Goal: Transaction & Acquisition: Purchase product/service

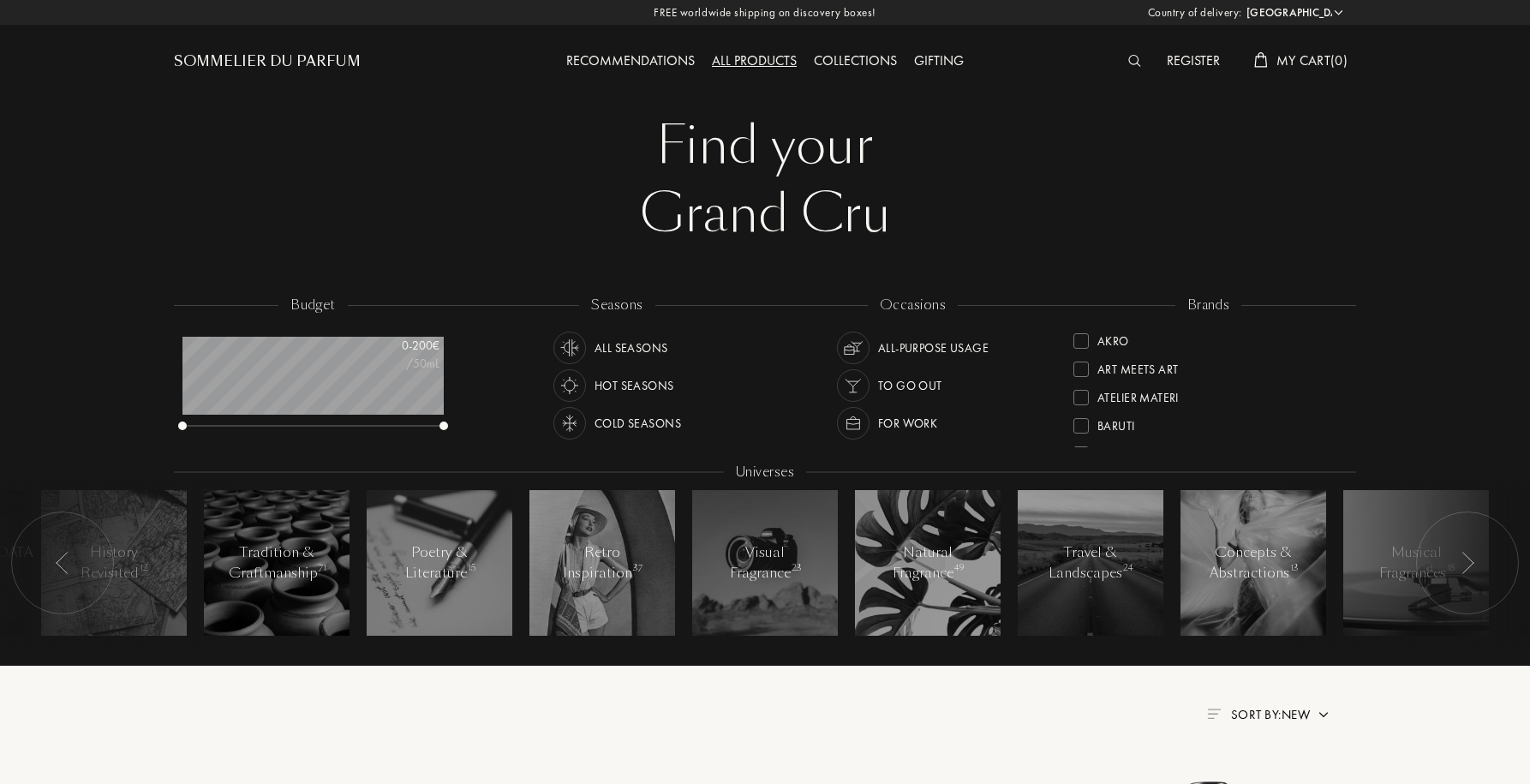
select select "FI"
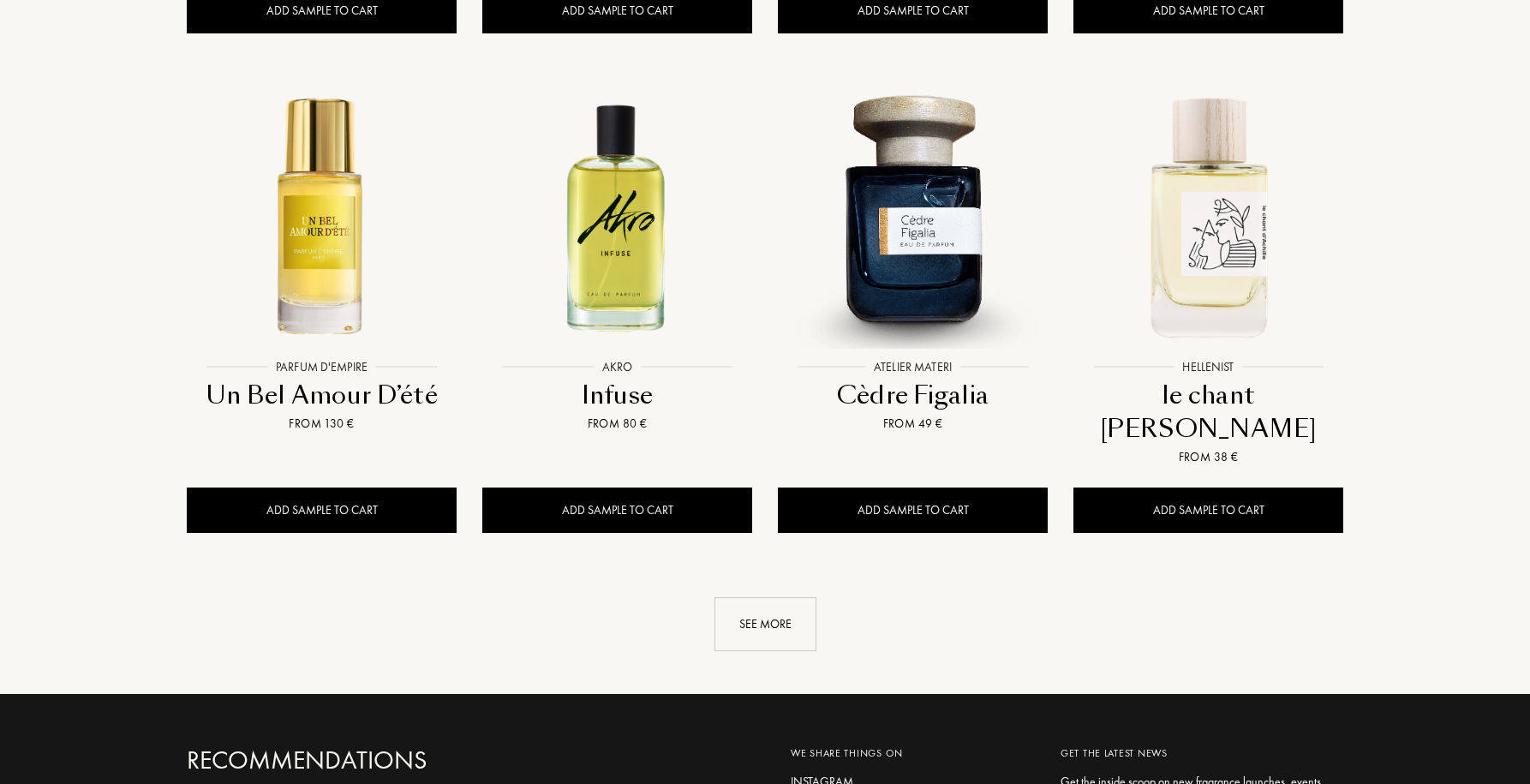
scroll to position [1767, 0]
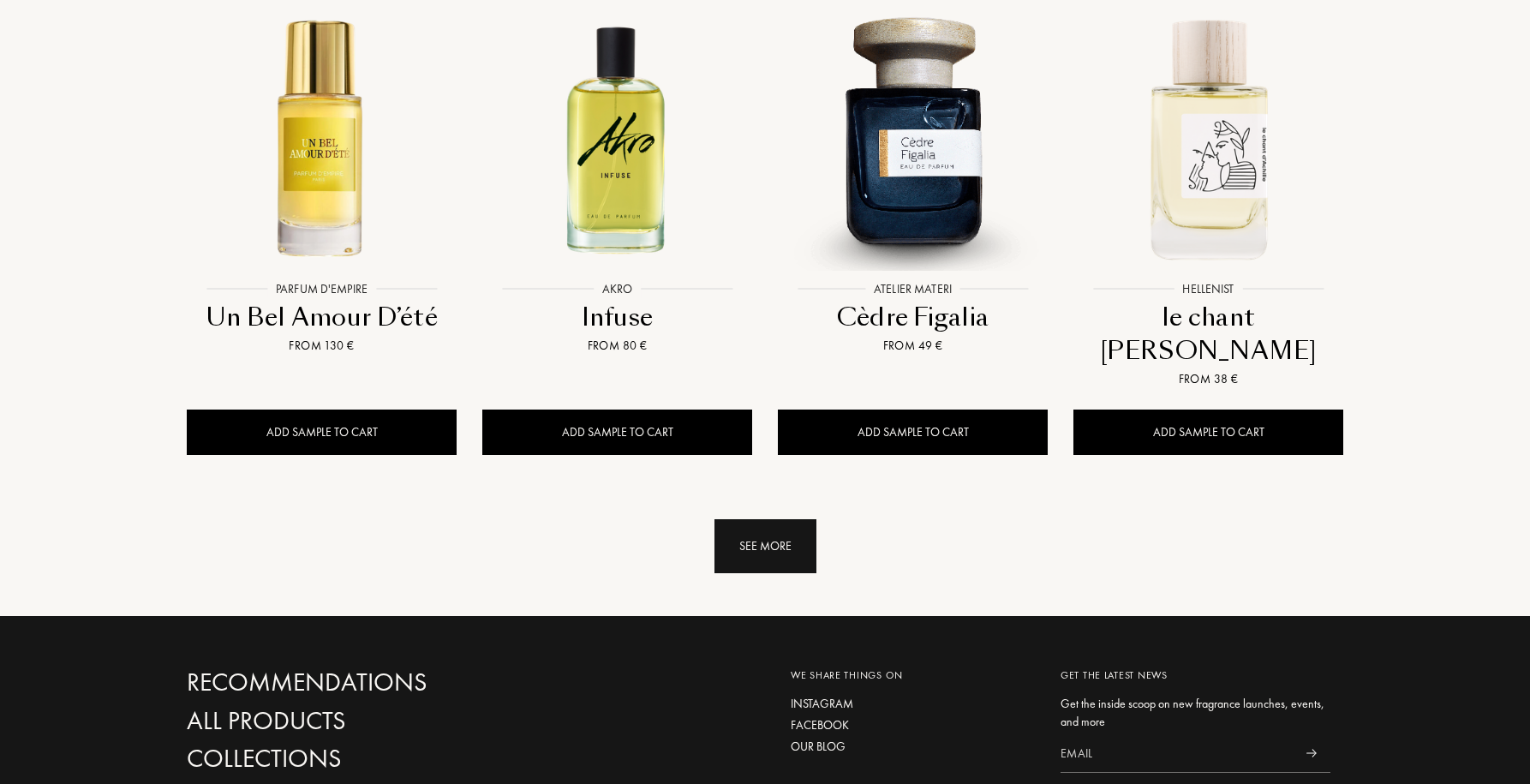
click at [757, 519] on div "See more" at bounding box center [765, 546] width 102 height 54
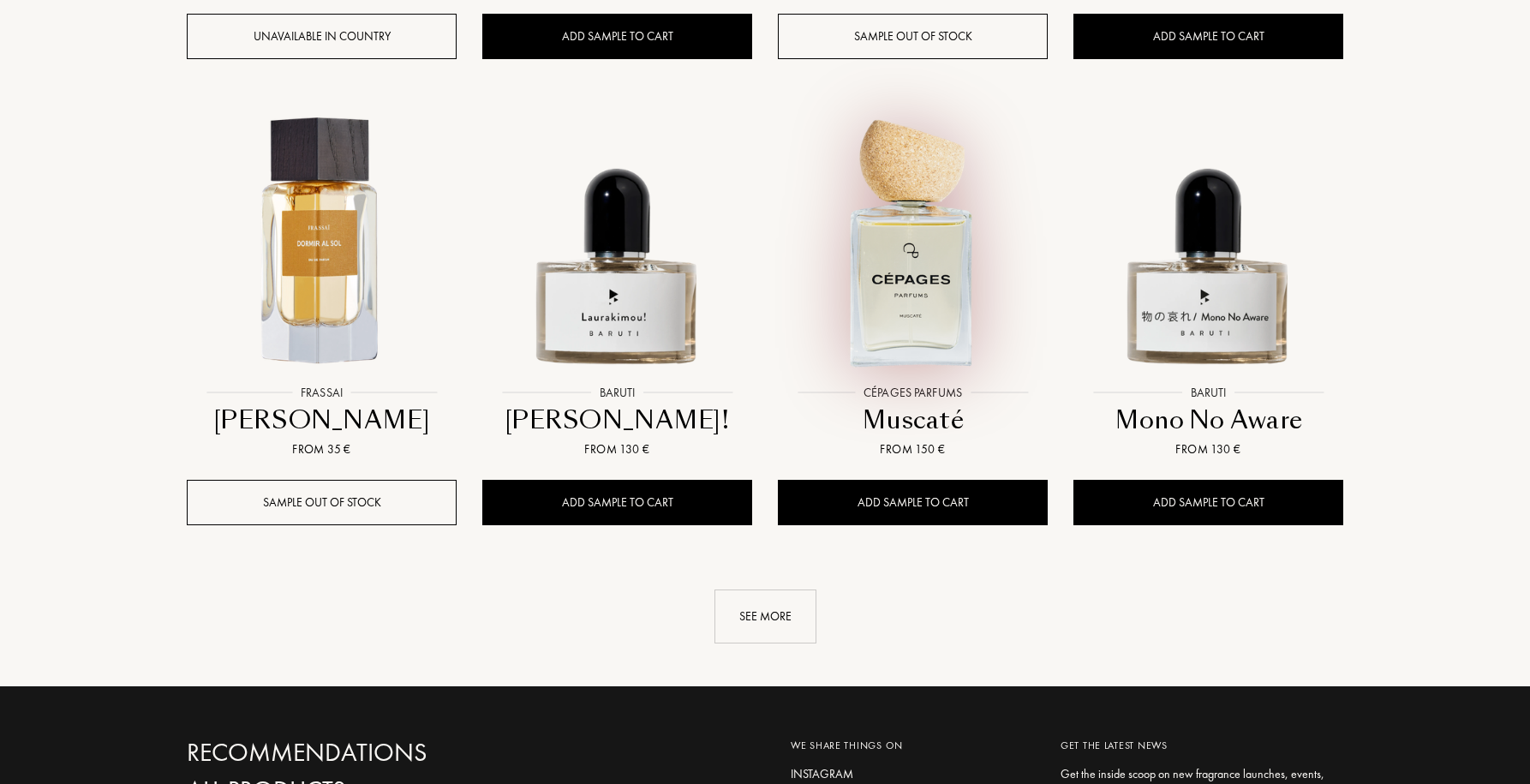
scroll to position [3129, 0]
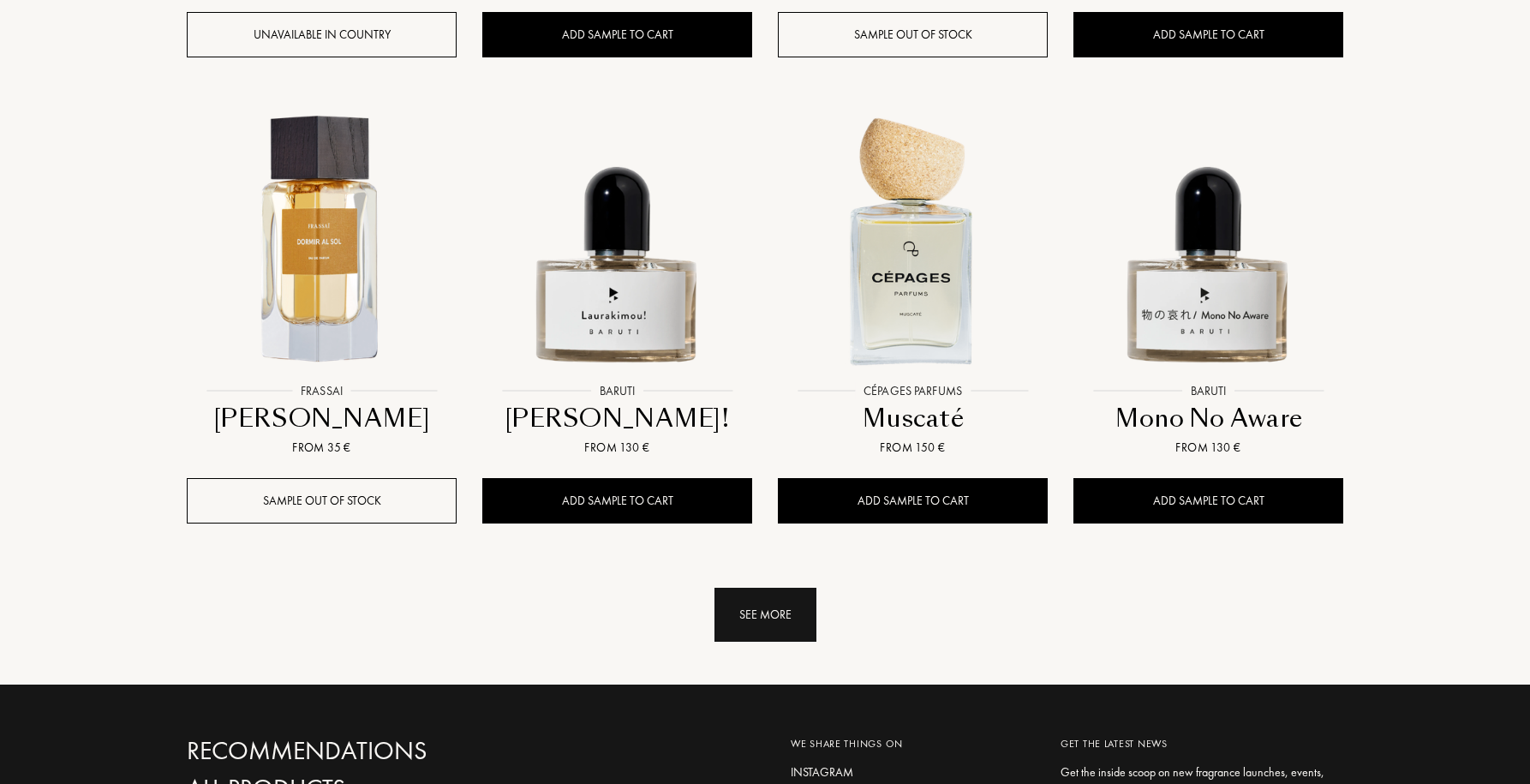
click at [752, 588] on div "See more" at bounding box center [765, 615] width 102 height 54
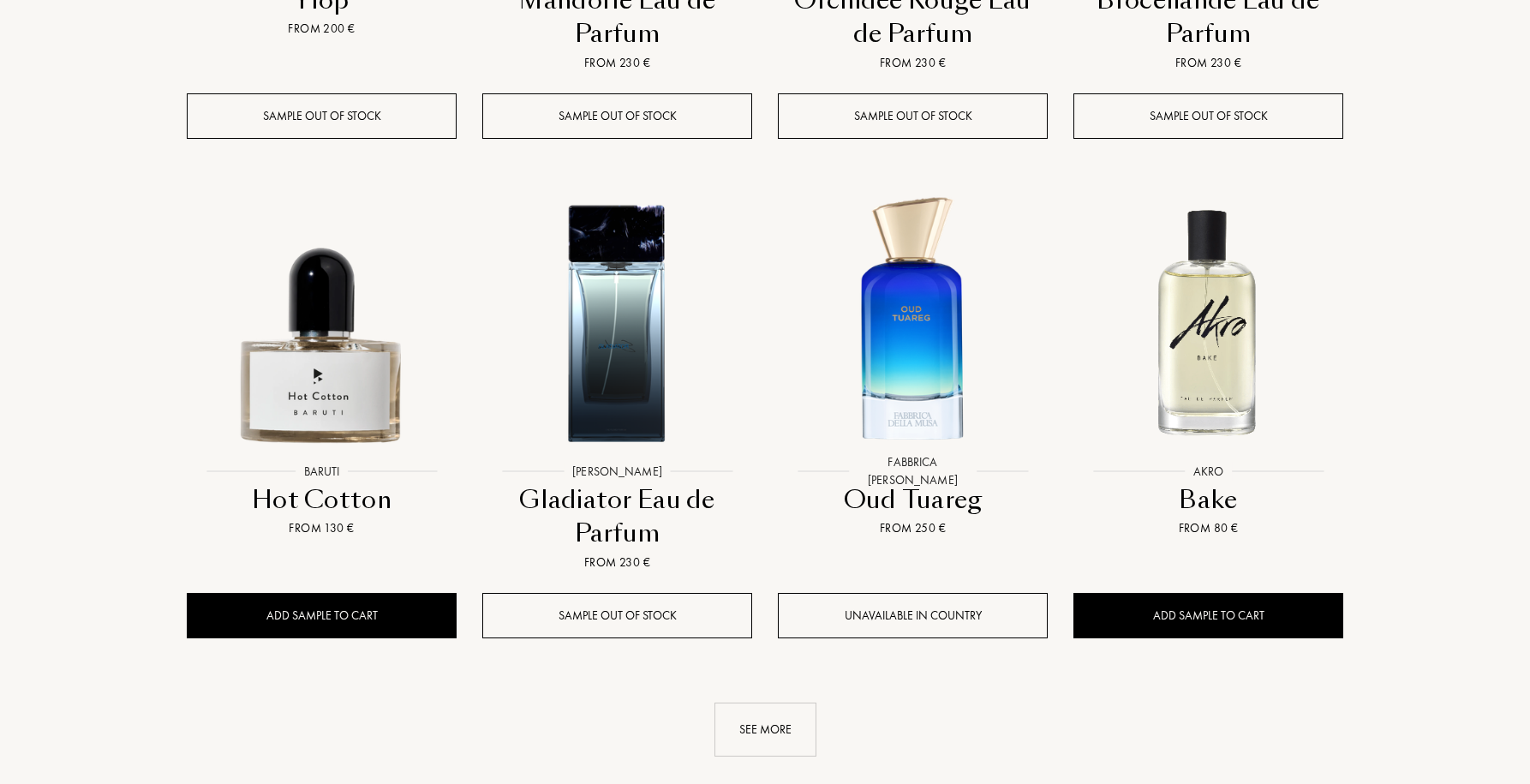
scroll to position [4533, 0]
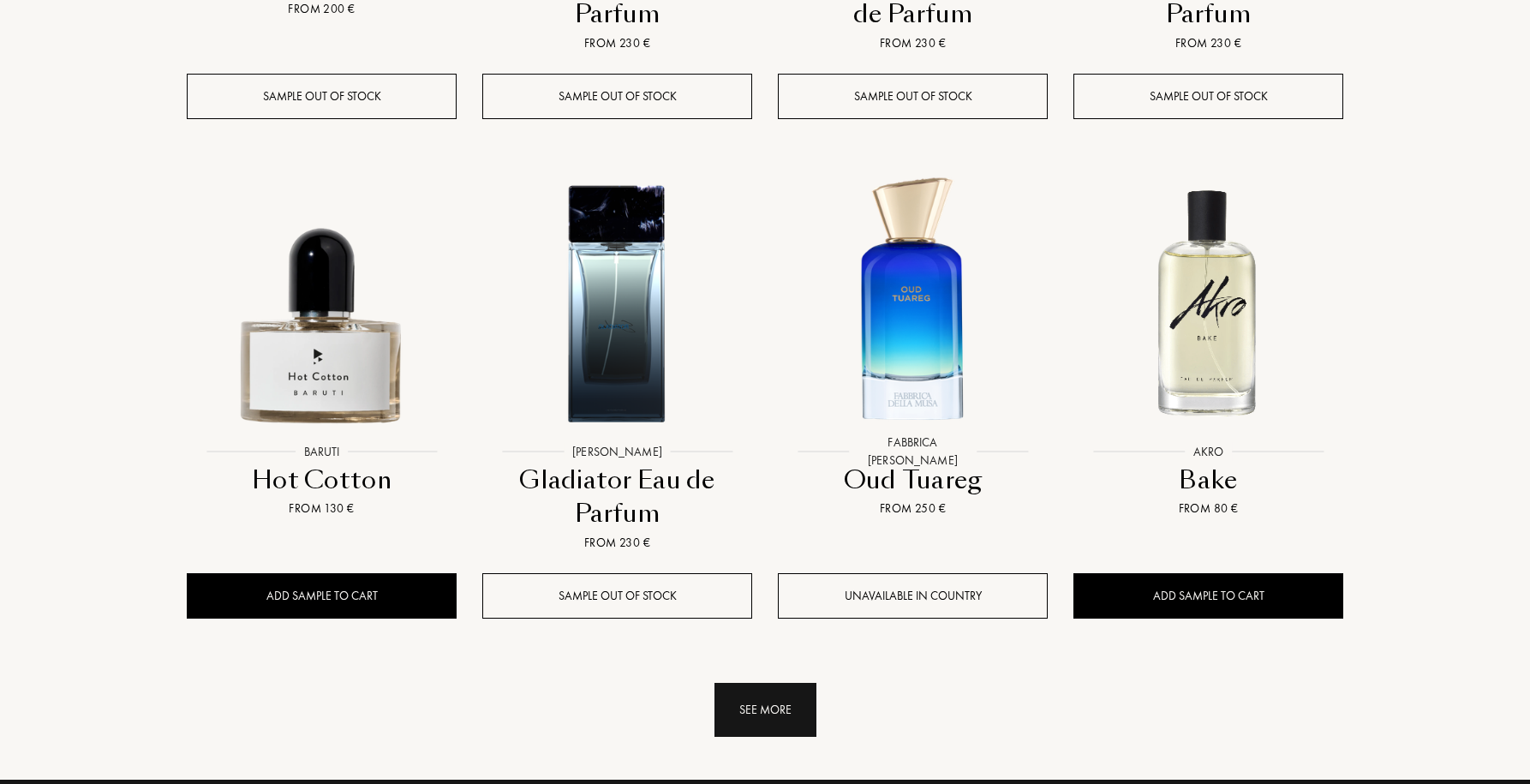
click at [729, 683] on div "See more" at bounding box center [765, 710] width 102 height 54
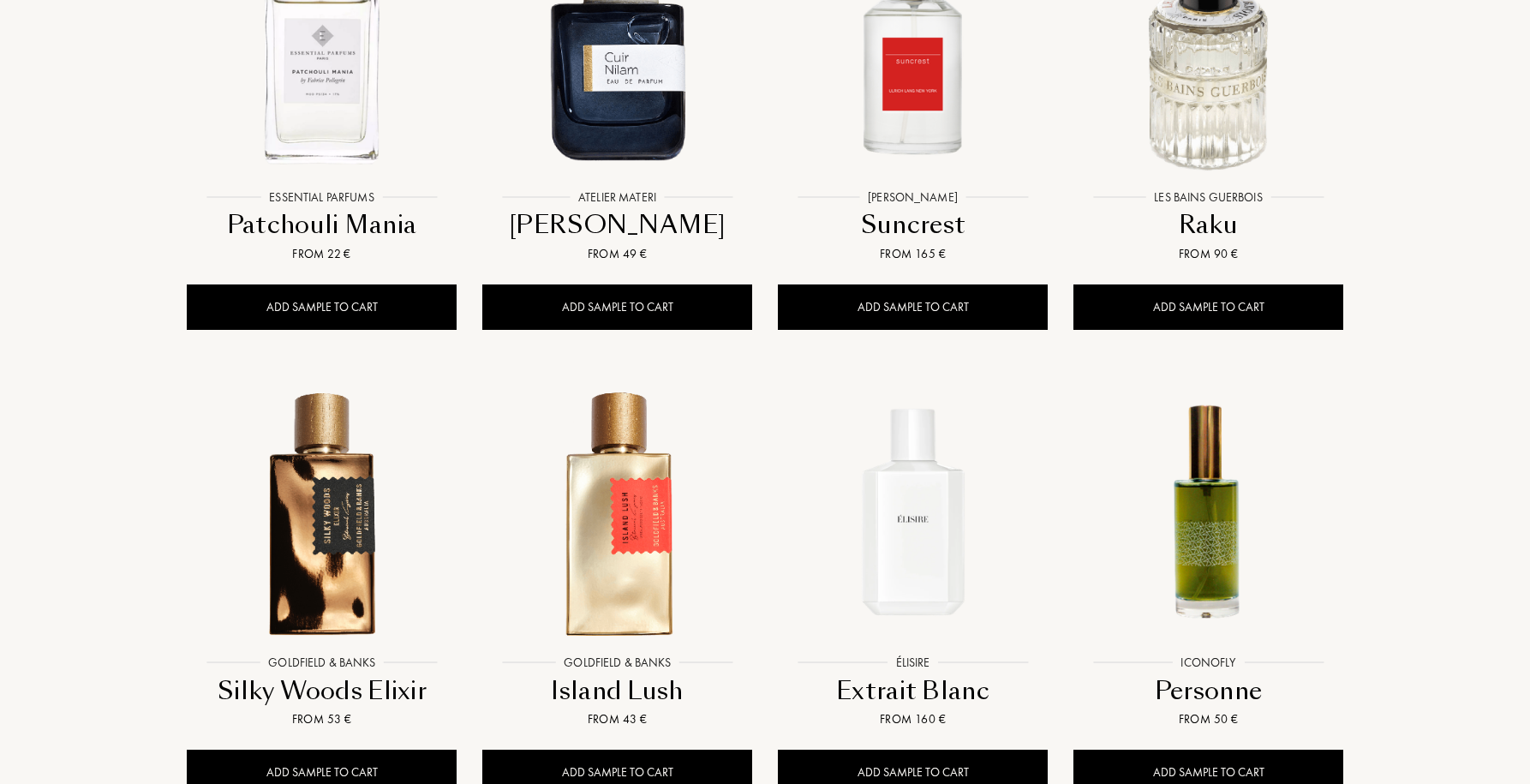
scroll to position [5842, 0]
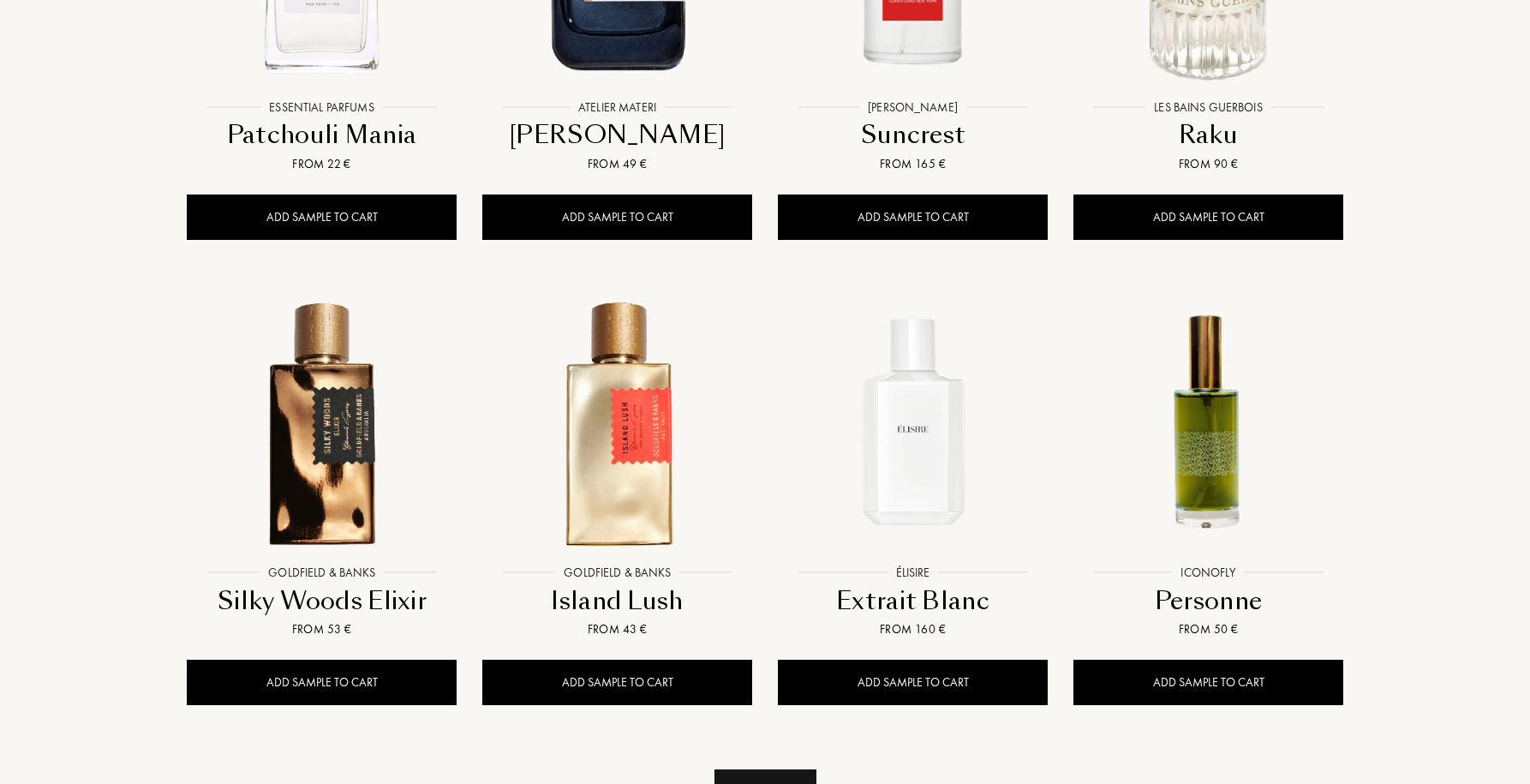
click at [767, 769] on div "See more" at bounding box center [765, 796] width 102 height 54
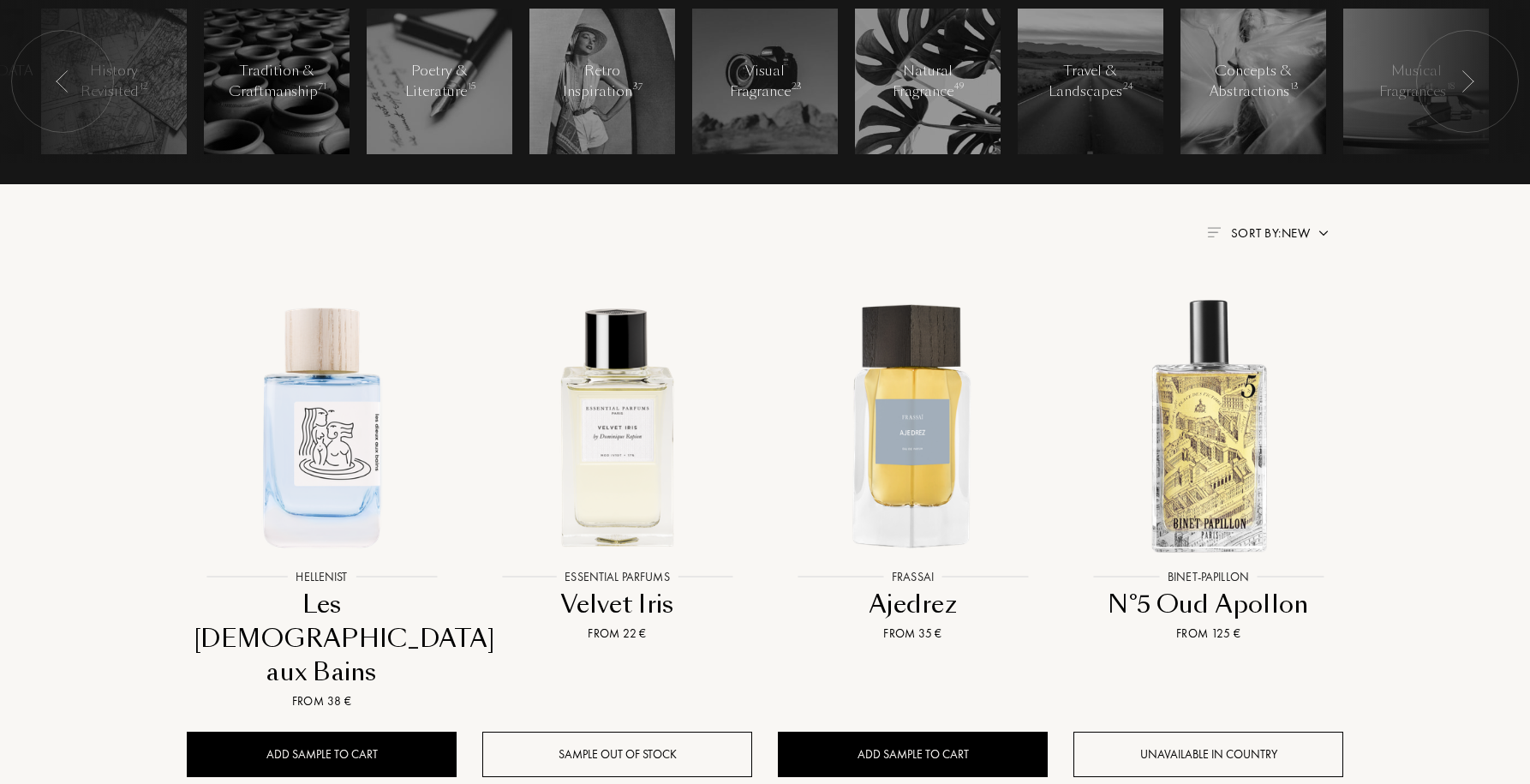
scroll to position [454, 0]
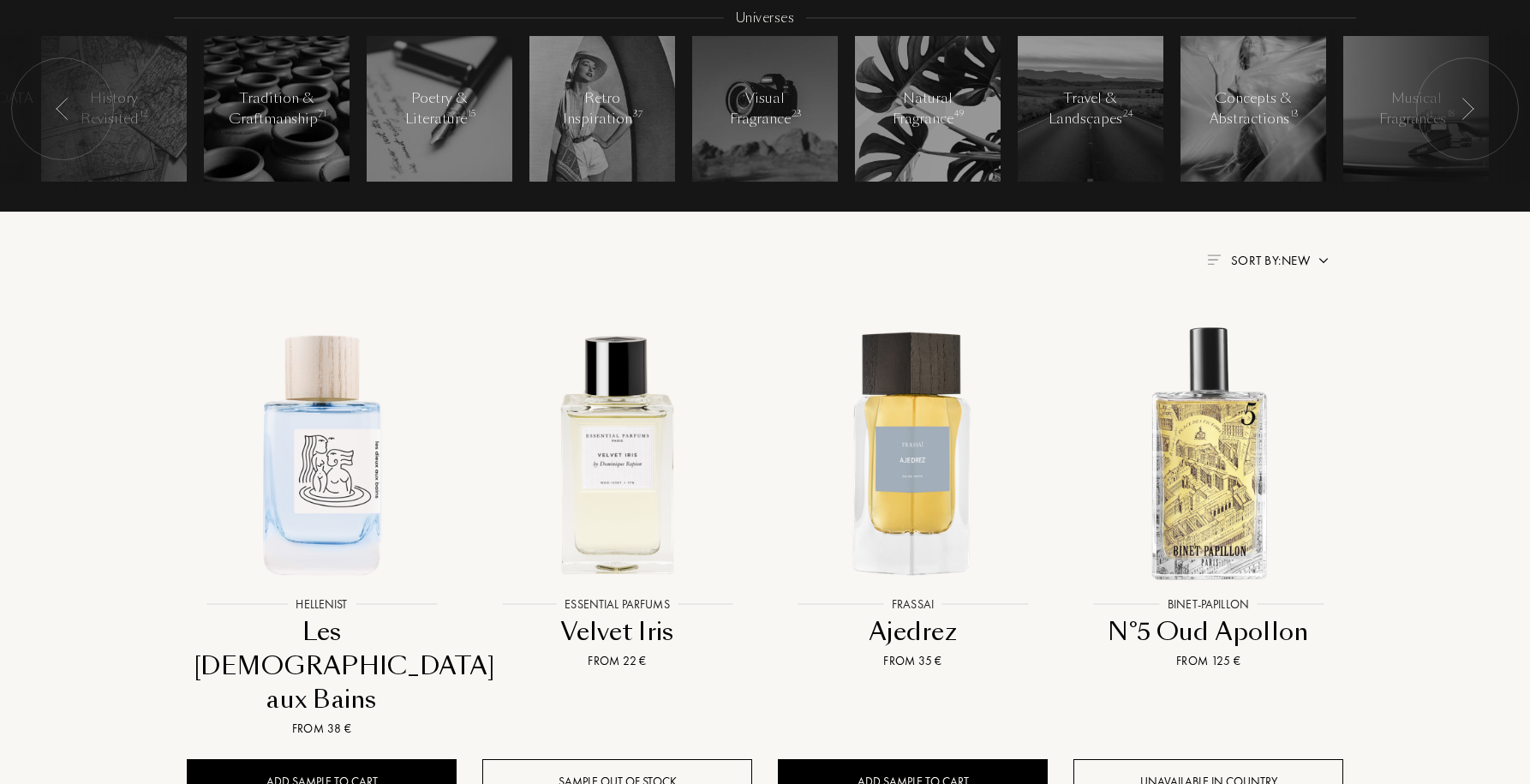
click at [1254, 269] on div "Sort by: New" at bounding box center [1270, 260] width 79 height 20
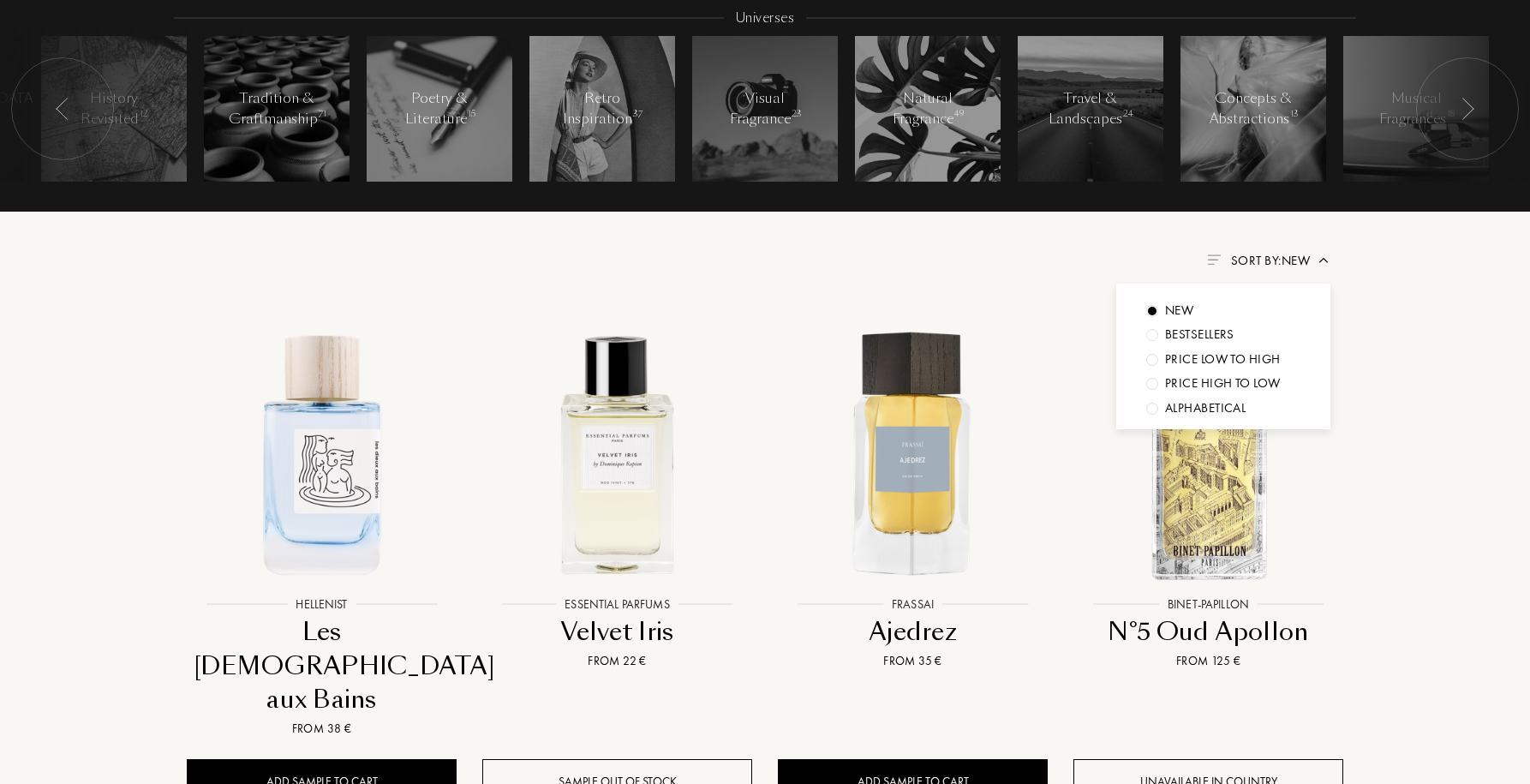
click at [1216, 343] on div "Bestsellers" at bounding box center [1199, 334] width 70 height 20
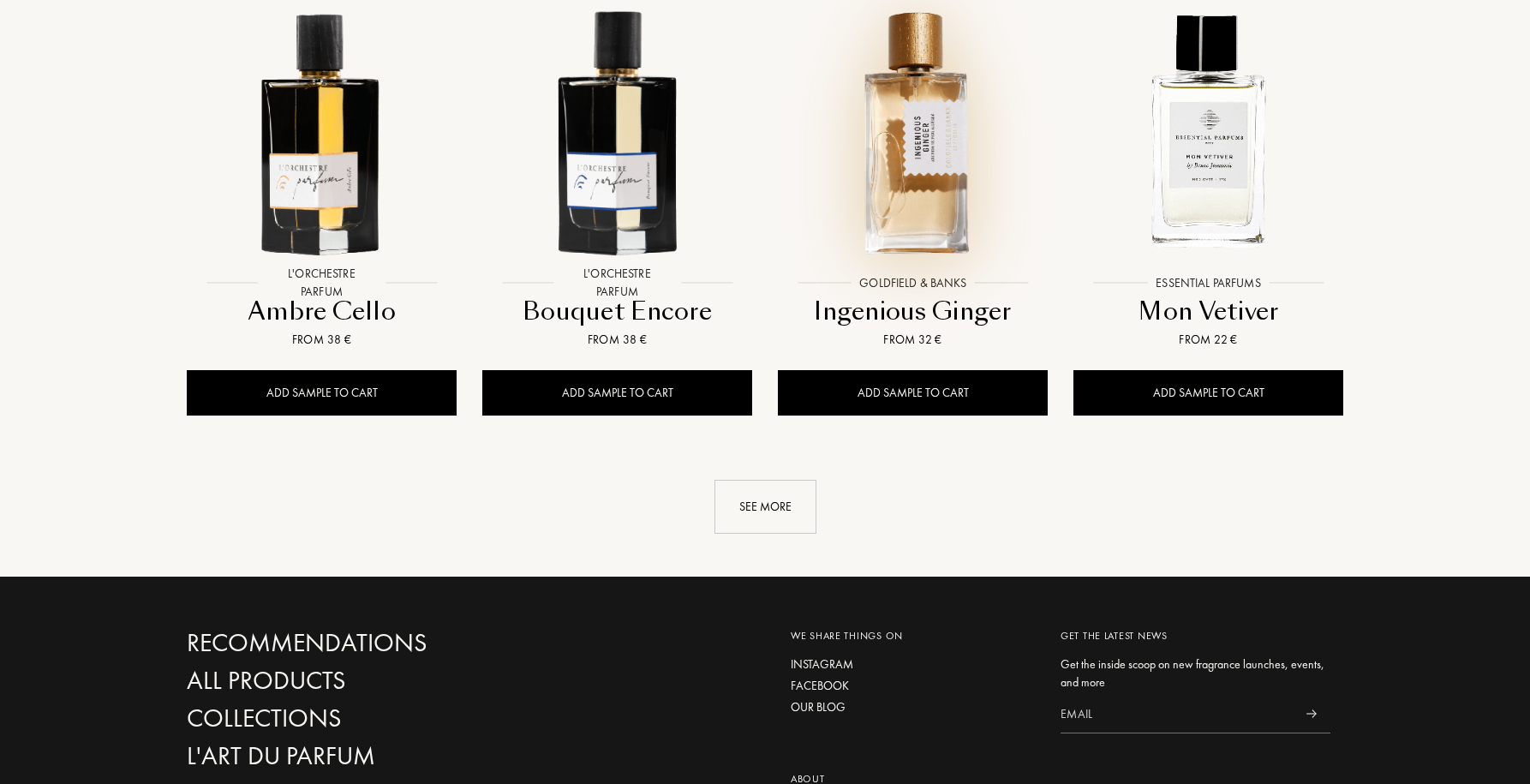
scroll to position [1702, 0]
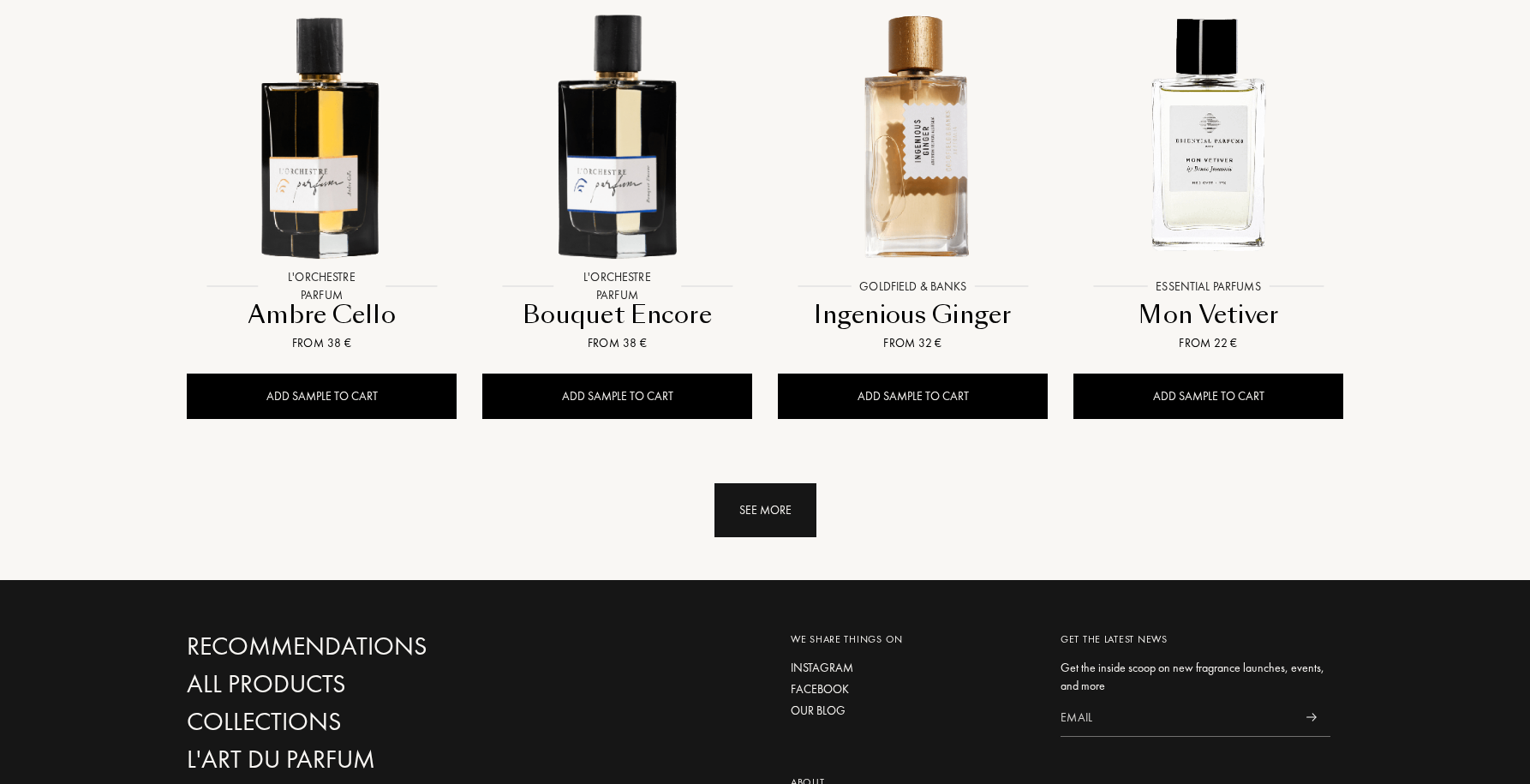
click at [738, 490] on div "See more" at bounding box center [765, 510] width 102 height 54
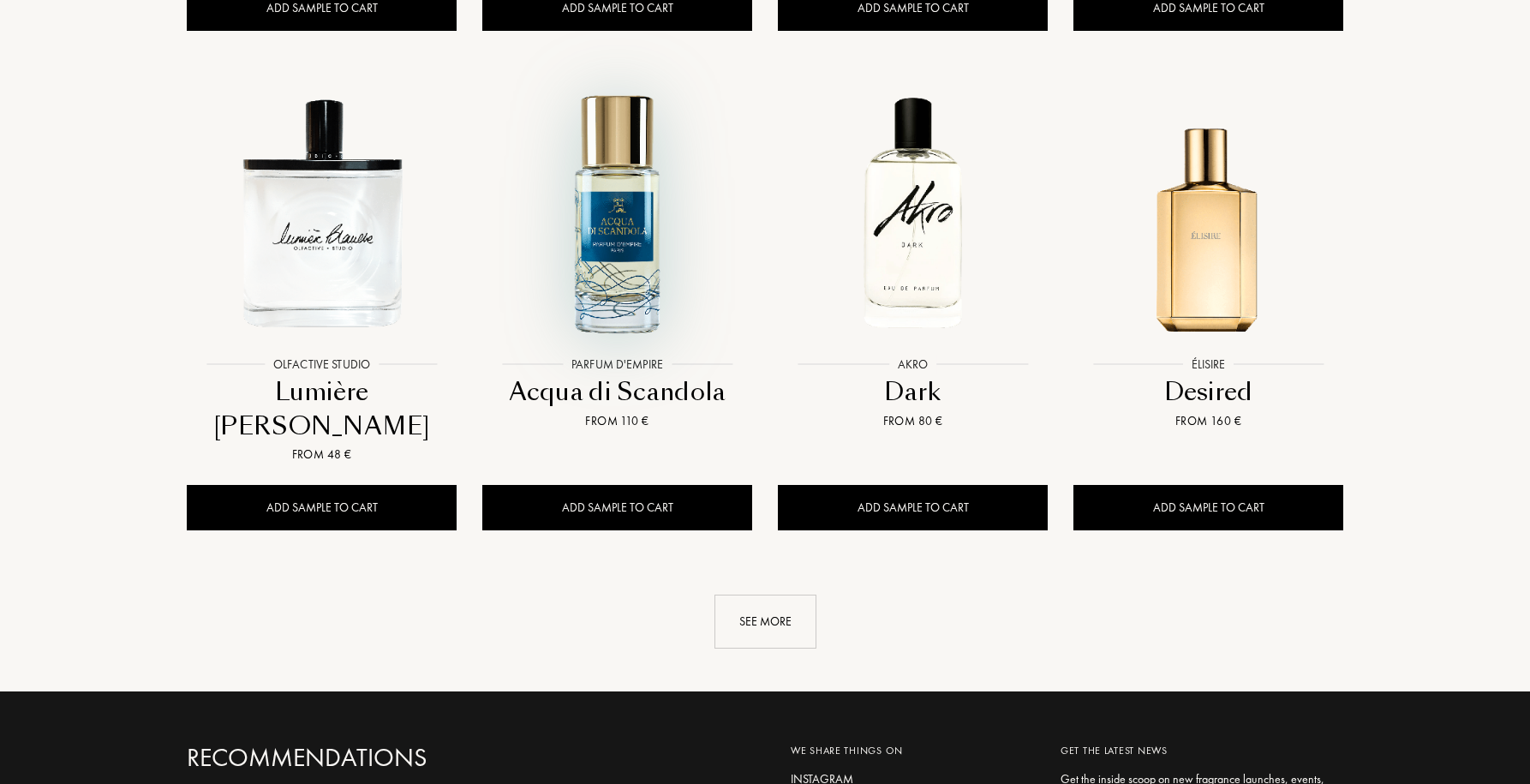
scroll to position [3103, 0]
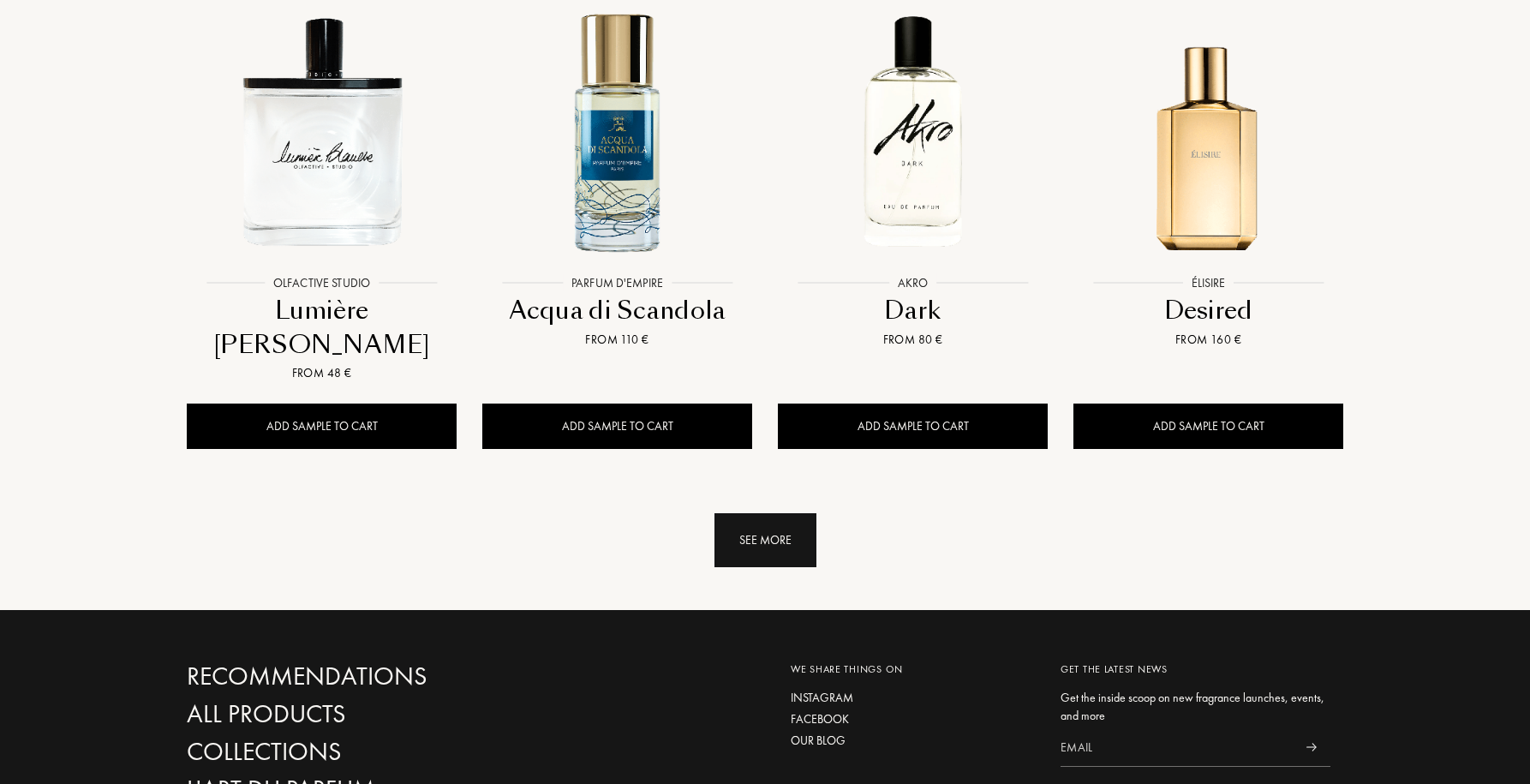
click at [728, 513] on div "See more" at bounding box center [765, 540] width 102 height 54
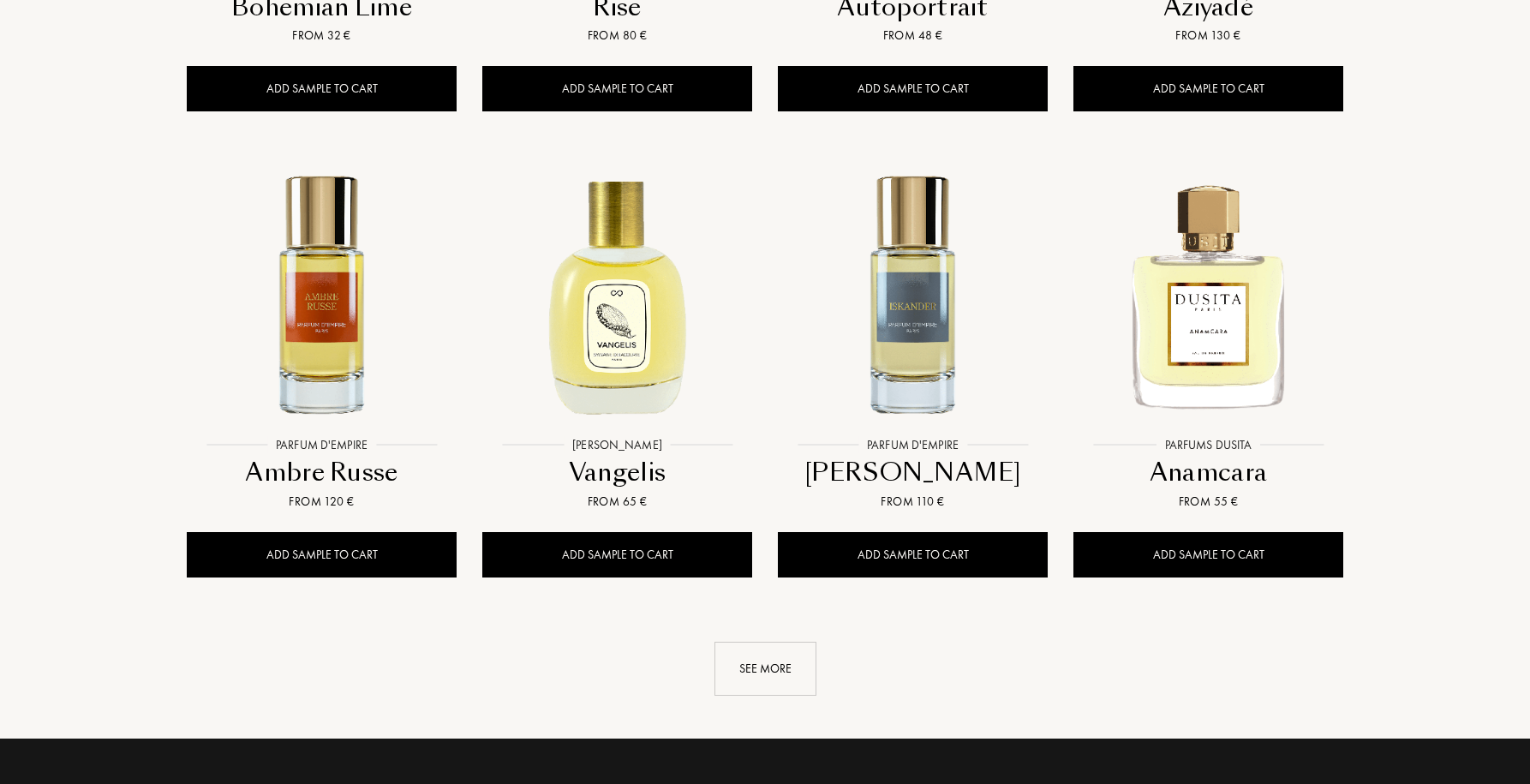
scroll to position [4397, 0]
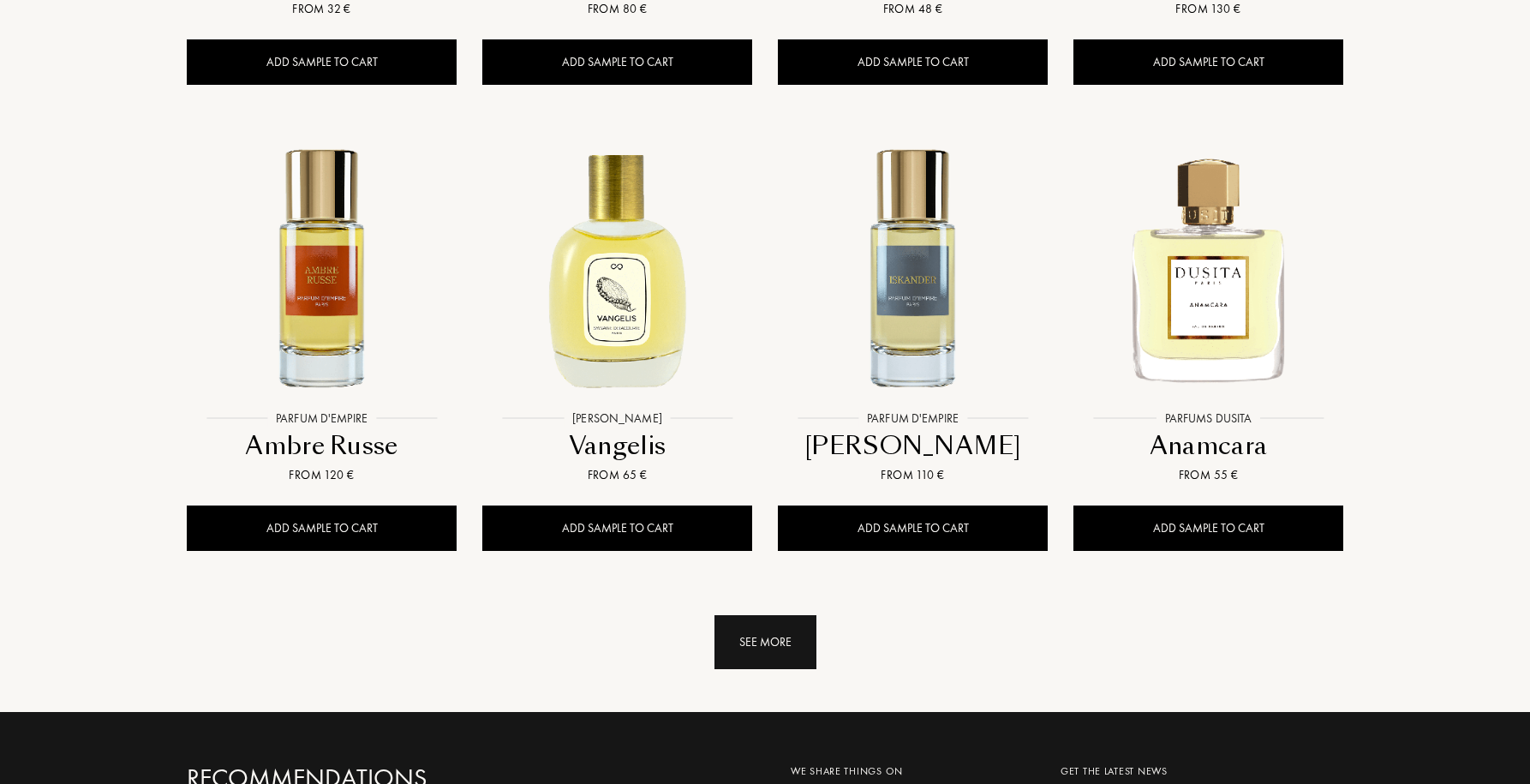
click at [758, 615] on div "See more" at bounding box center [765, 642] width 102 height 54
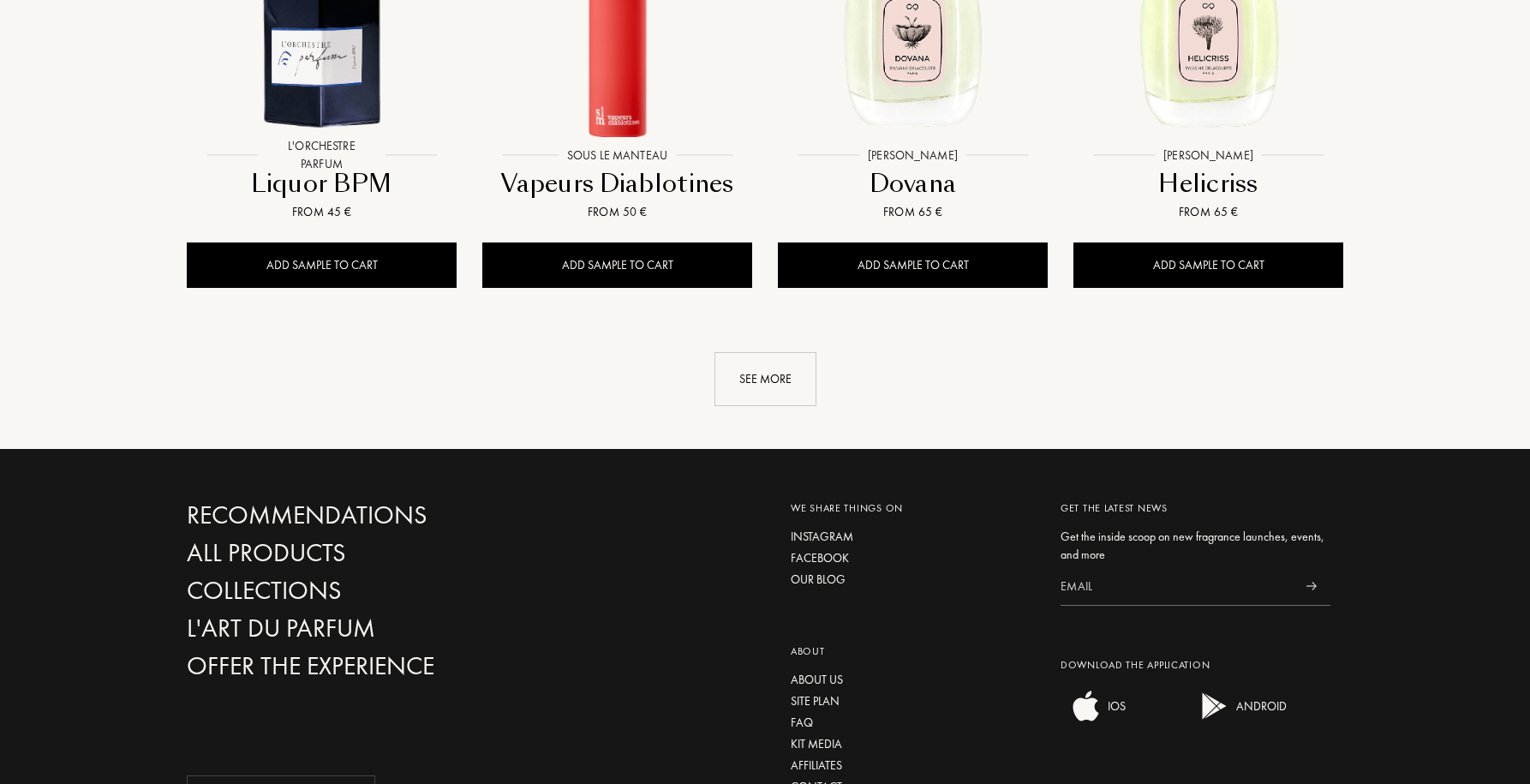
scroll to position [5944, 0]
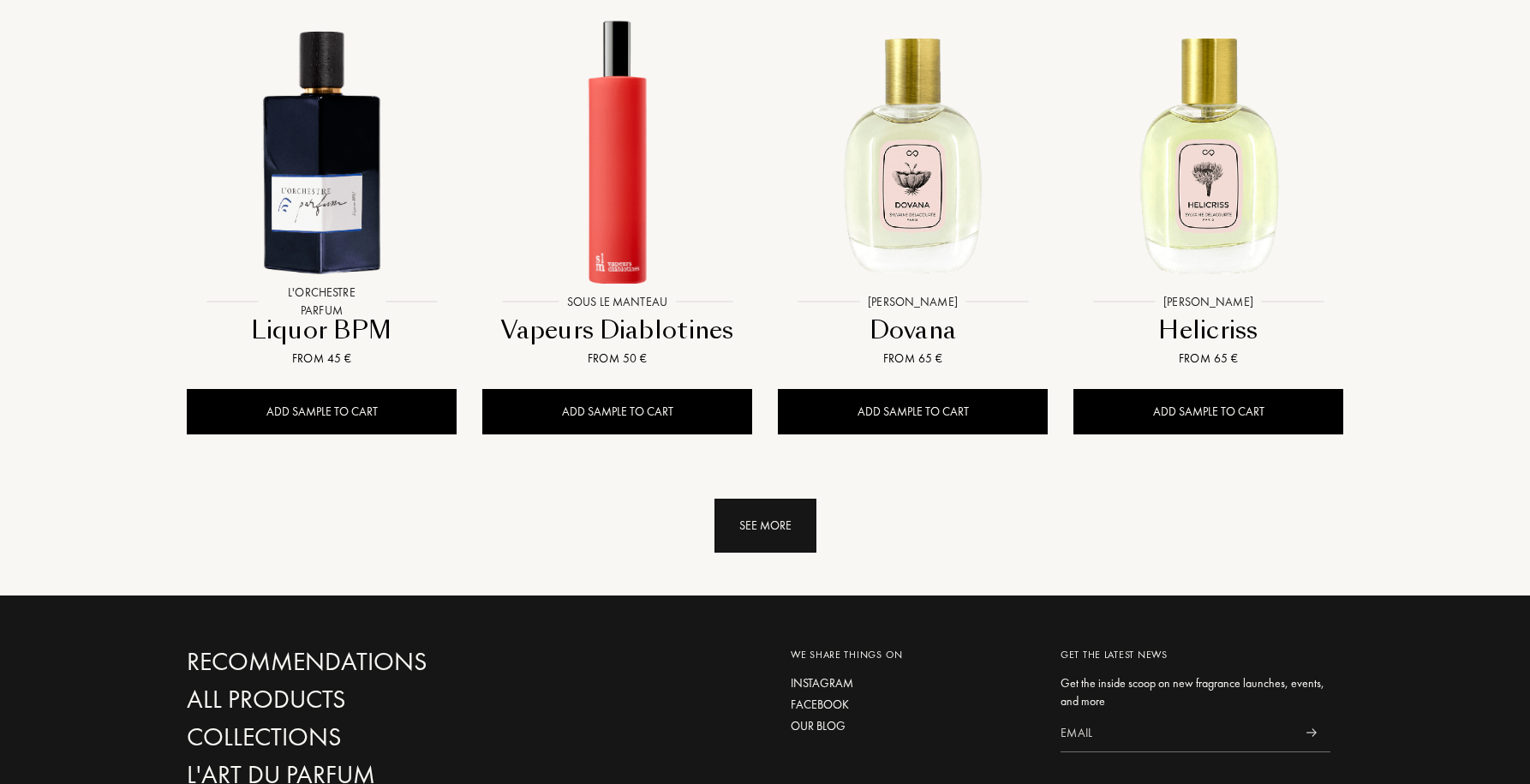
click at [780, 498] on div "See more" at bounding box center [765, 525] width 102 height 54
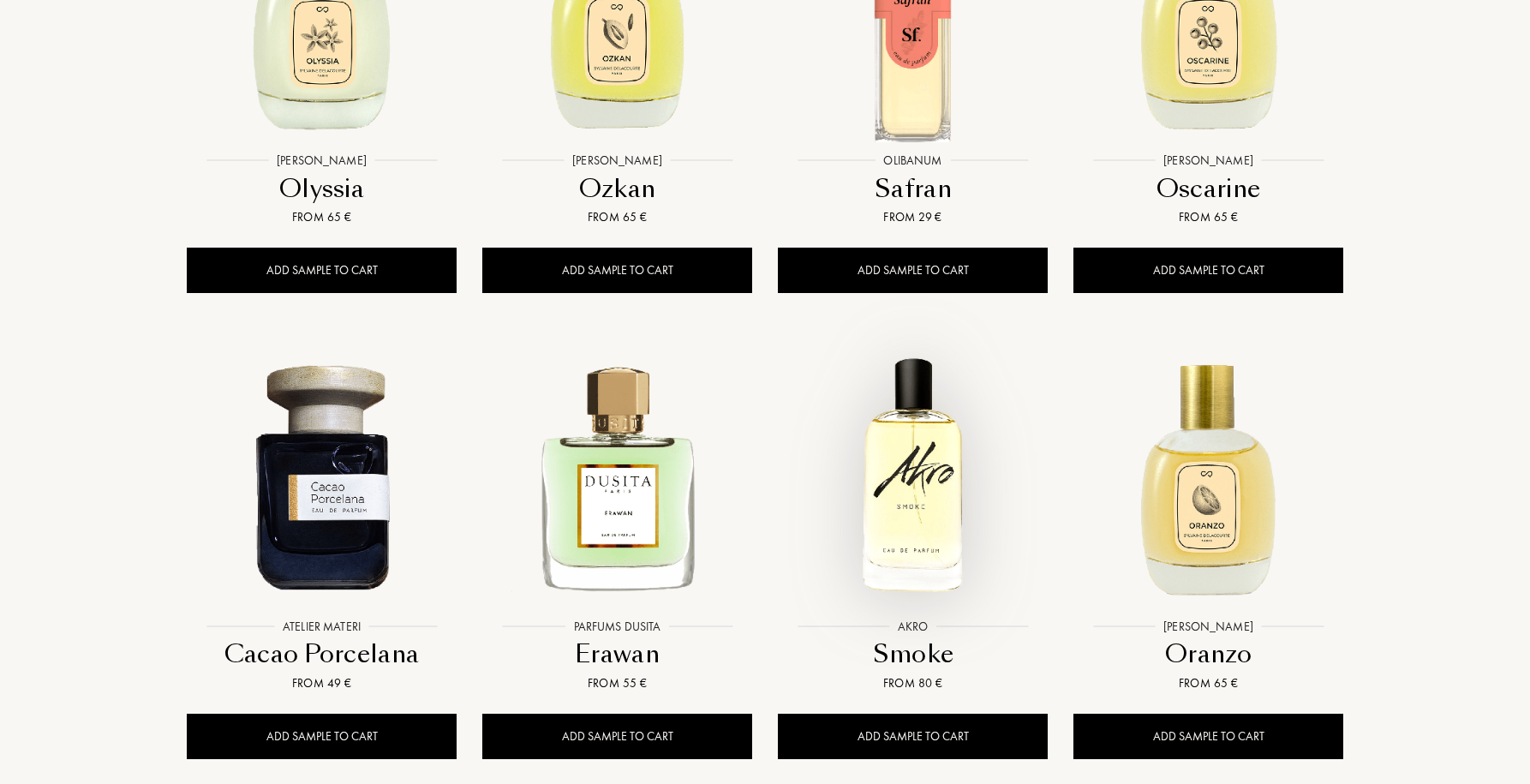
scroll to position [6987, 0]
